Goal: Task Accomplishment & Management: Use online tool/utility

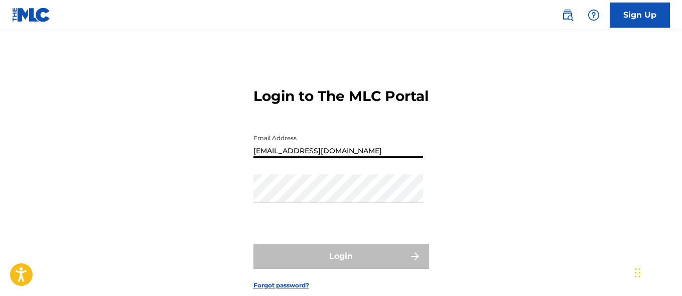
type input "[EMAIL_ADDRESS][DOMAIN_NAME]"
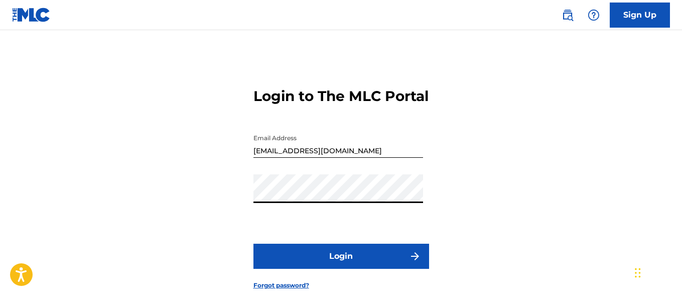
click at [341, 269] on button "Login" at bounding box center [341, 255] width 176 height 25
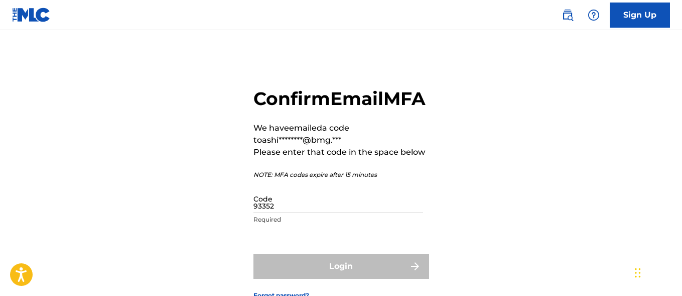
type input "933524"
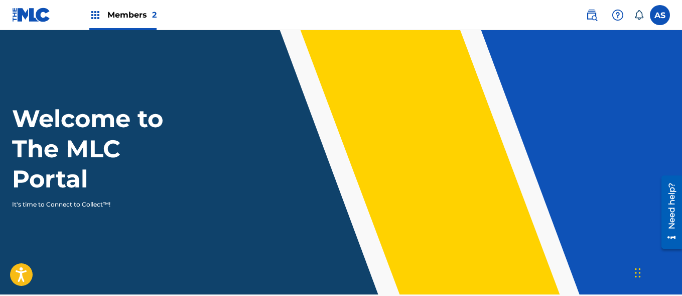
click at [95, 15] on img at bounding box center [95, 15] width 12 height 12
